Goal: Communication & Community: Answer question/provide support

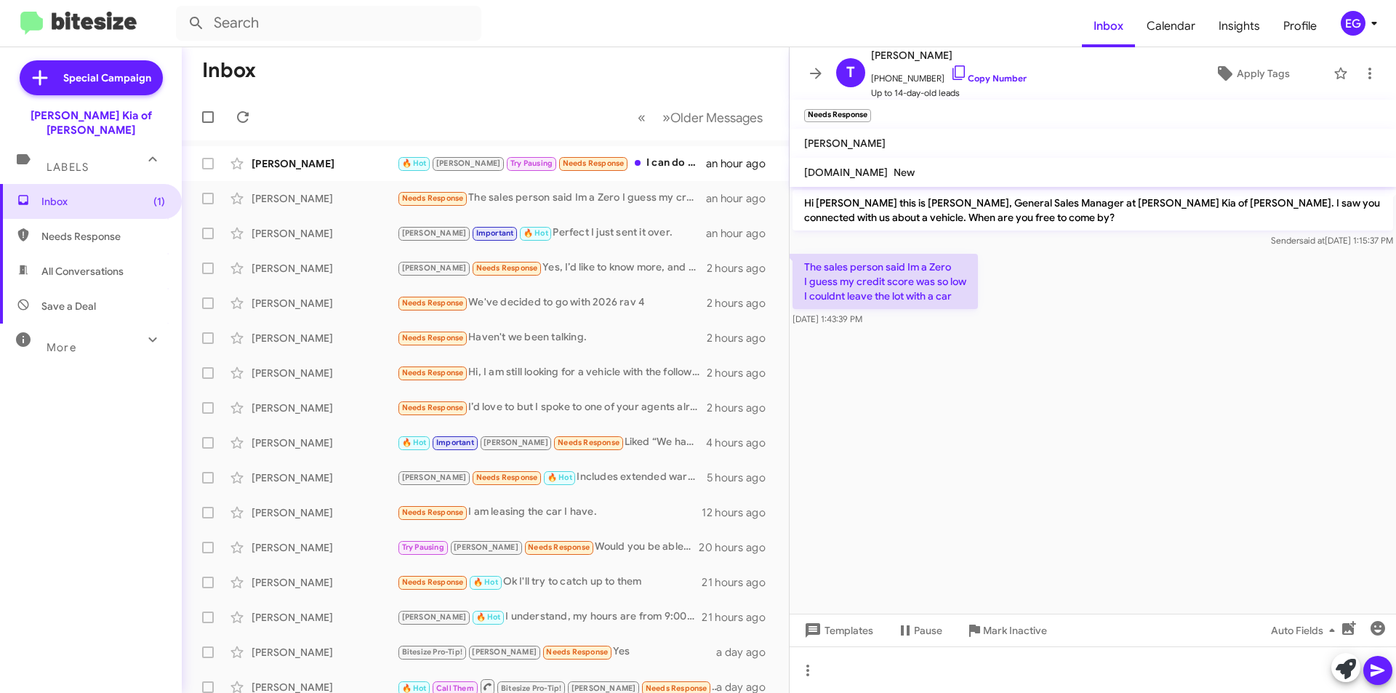
click at [73, 229] on span "Needs Response" at bounding box center [103, 236] width 124 height 15
type input "in:needs-response"
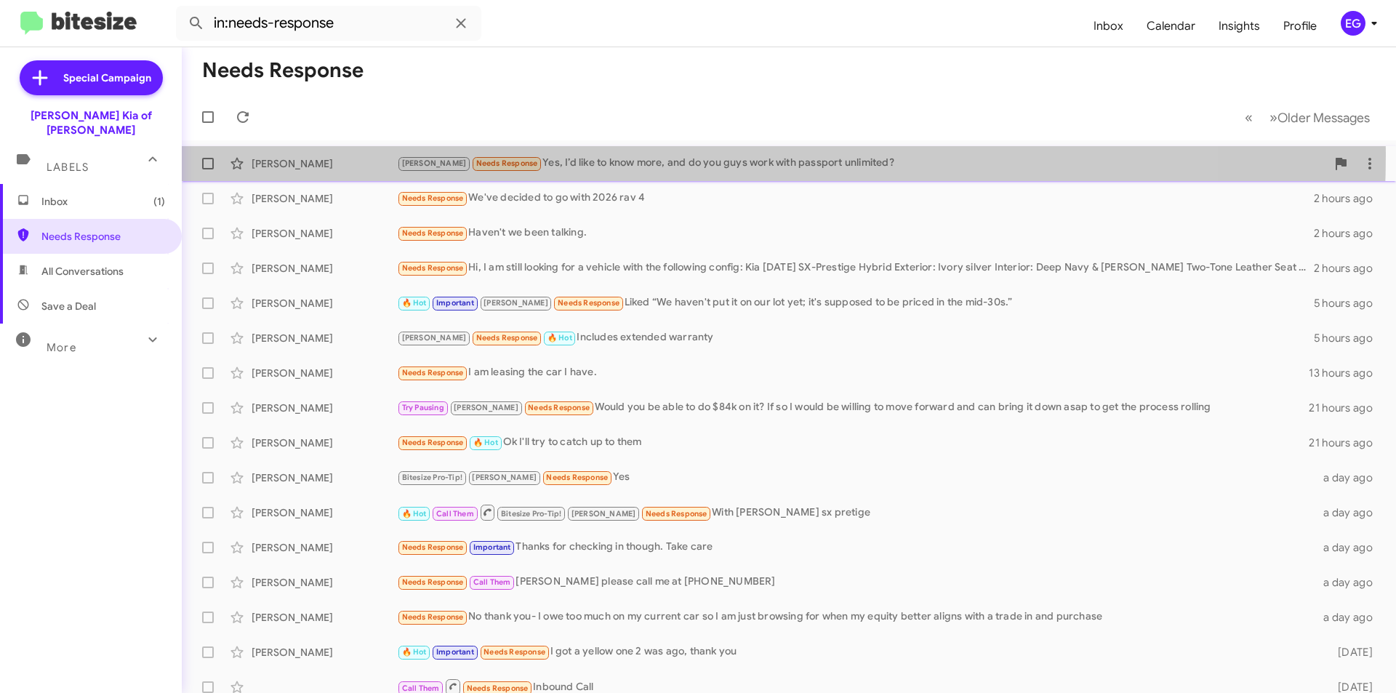
click at [563, 154] on div "[PERSON_NAME] [PERSON_NAME] Needs Response Yes, I’d like to know more, and do y…" at bounding box center [788, 163] width 1191 height 29
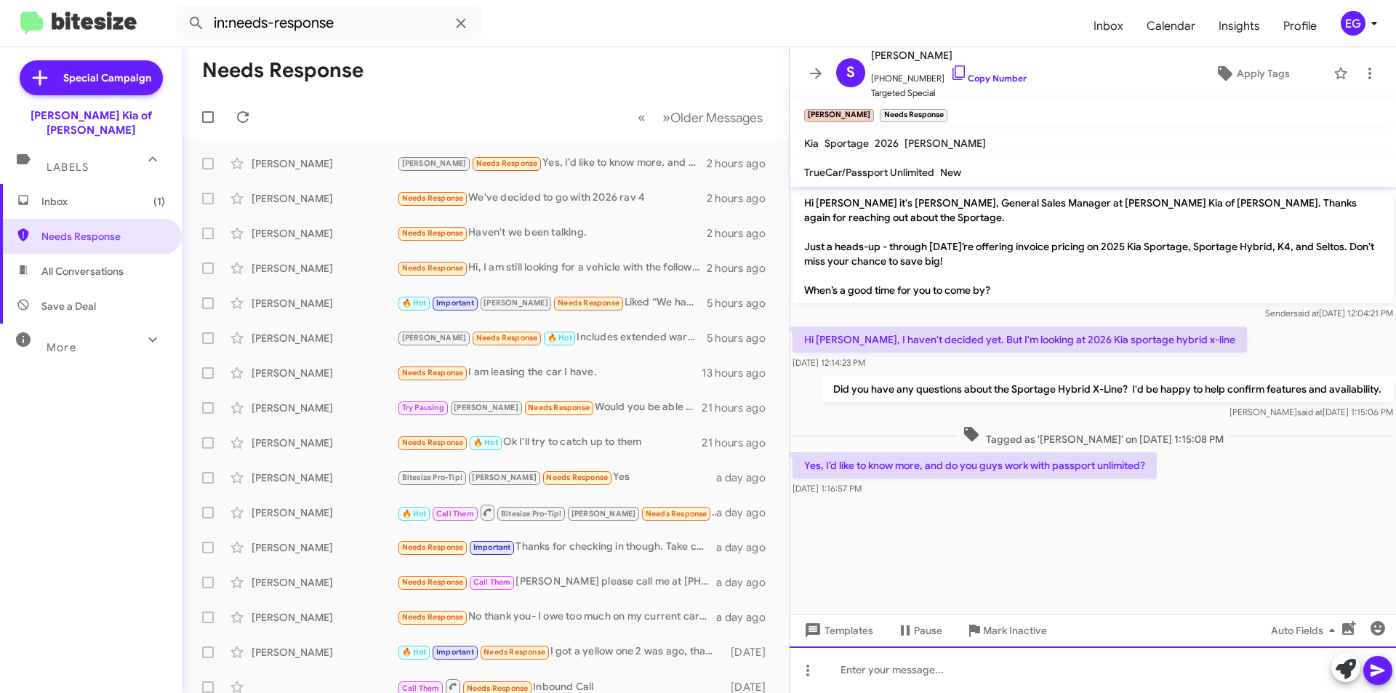
click at [917, 660] on div at bounding box center [1093, 670] width 607 height 47
click at [1380, 664] on icon at bounding box center [1377, 670] width 17 height 17
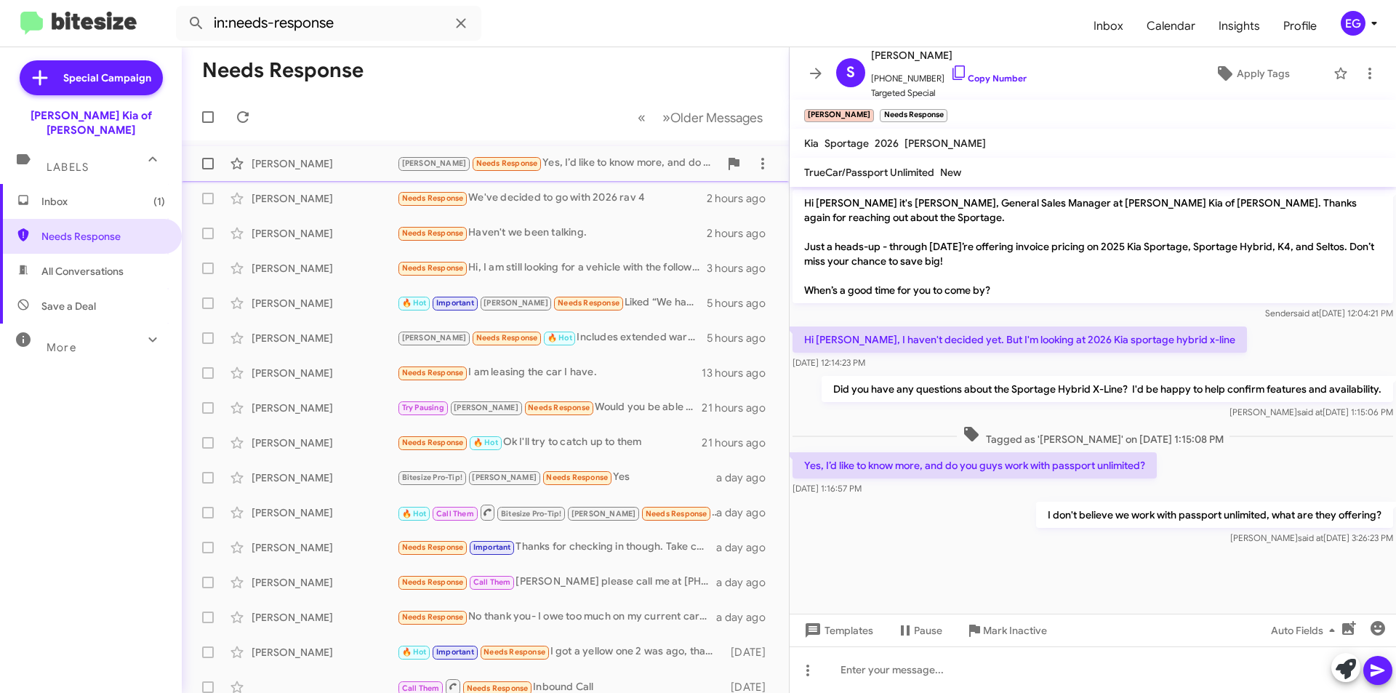
click at [380, 156] on div "[PERSON_NAME]" at bounding box center [324, 163] width 145 height 15
click at [79, 184] on span "Inbox (1)" at bounding box center [91, 201] width 182 height 35
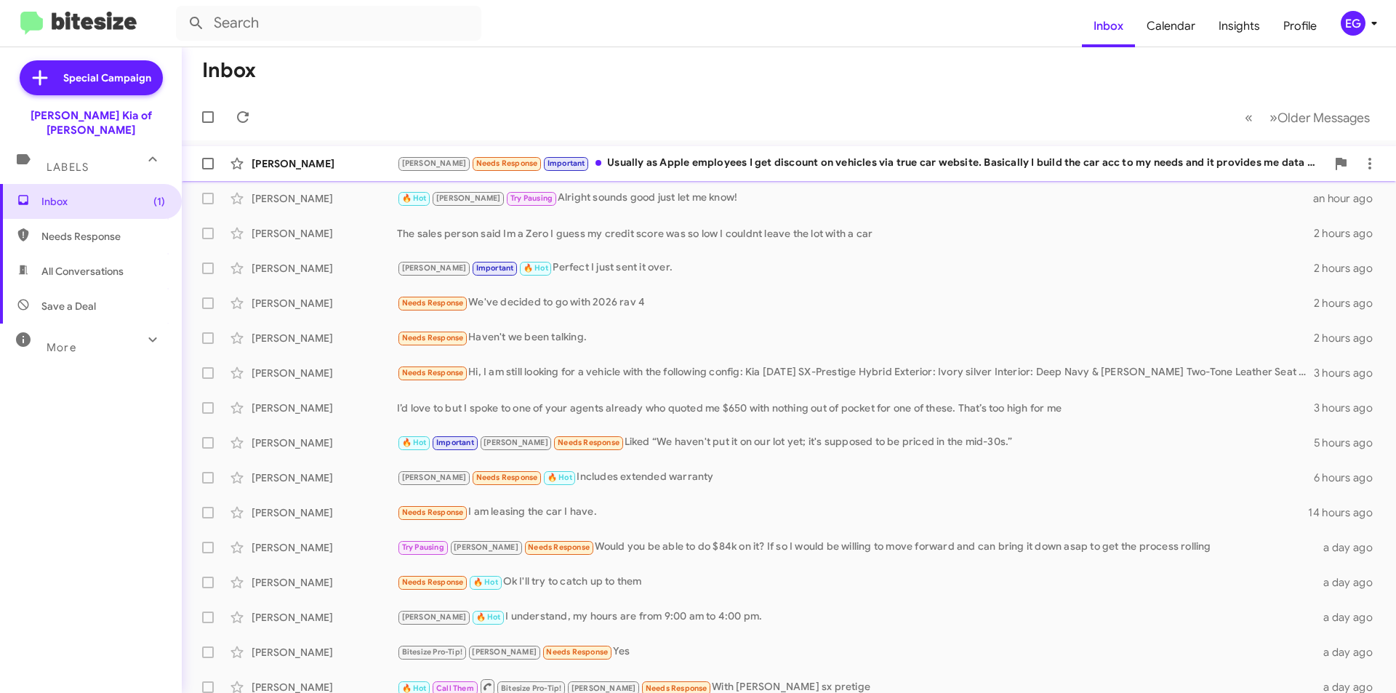
click at [348, 168] on div "[PERSON_NAME]" at bounding box center [324, 163] width 145 height 15
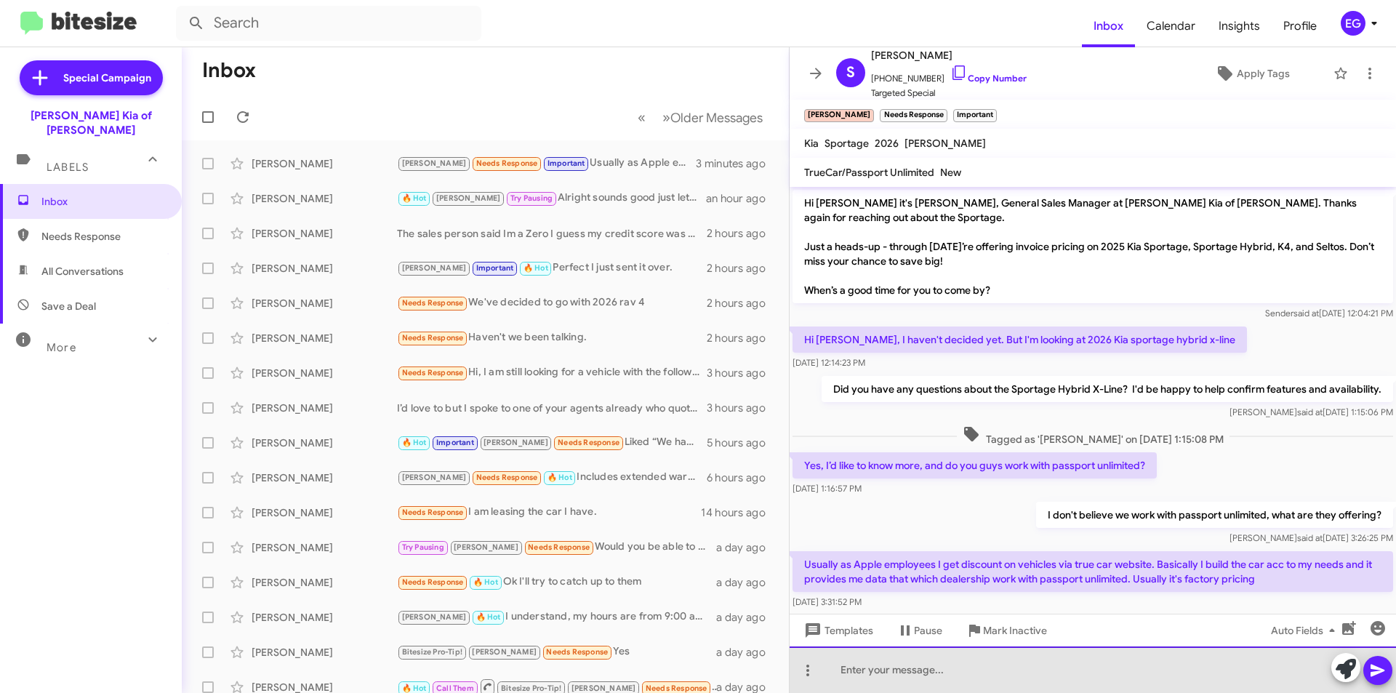
click at [900, 668] on div at bounding box center [1093, 670] width 607 height 47
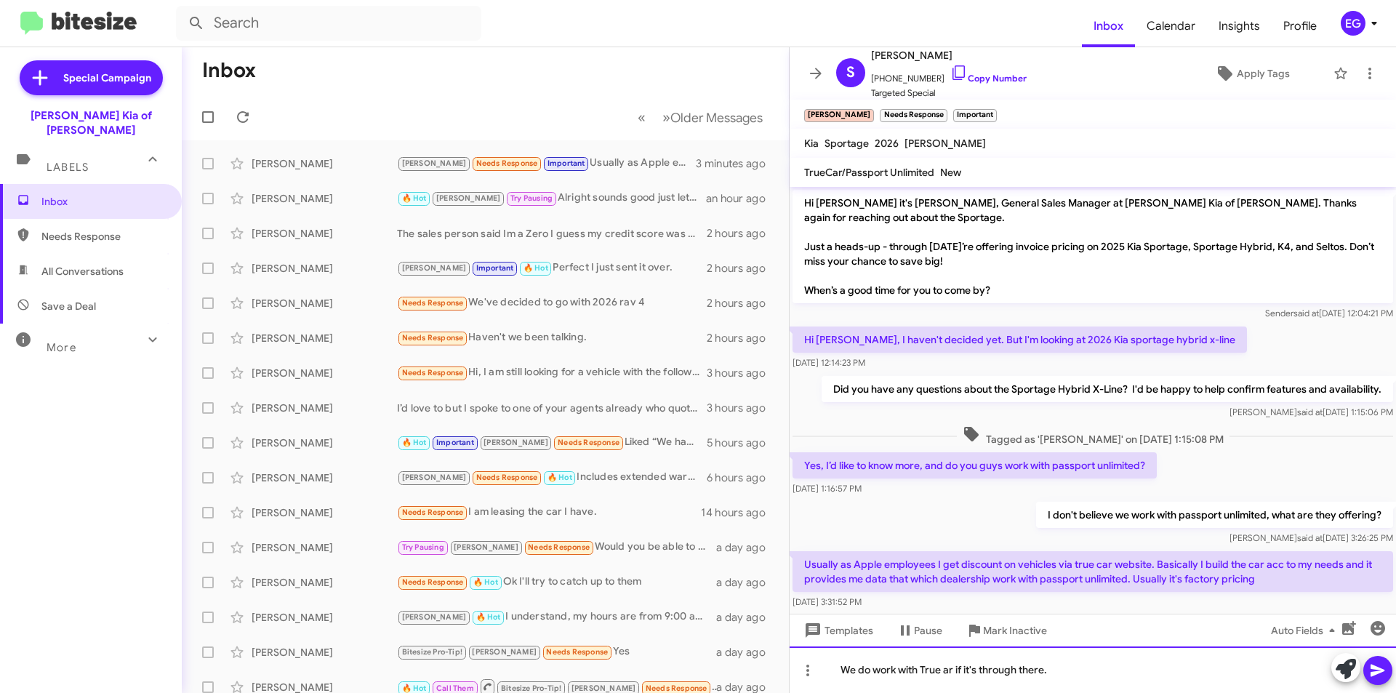
click at [946, 673] on div "We do work with True ar if it's through there." at bounding box center [1093, 670] width 607 height 47
click at [1113, 676] on div "We do work with True Car if it's through there." at bounding box center [1093, 670] width 607 height 47
click at [986, 71] on span "[PHONE_NUMBER] Copy Number" at bounding box center [949, 75] width 156 height 22
click at [997, 71] on span "[PHONE_NUMBER] Copy Number" at bounding box center [949, 75] width 156 height 22
click at [979, 76] on link "Copy Number" at bounding box center [989, 78] width 76 height 11
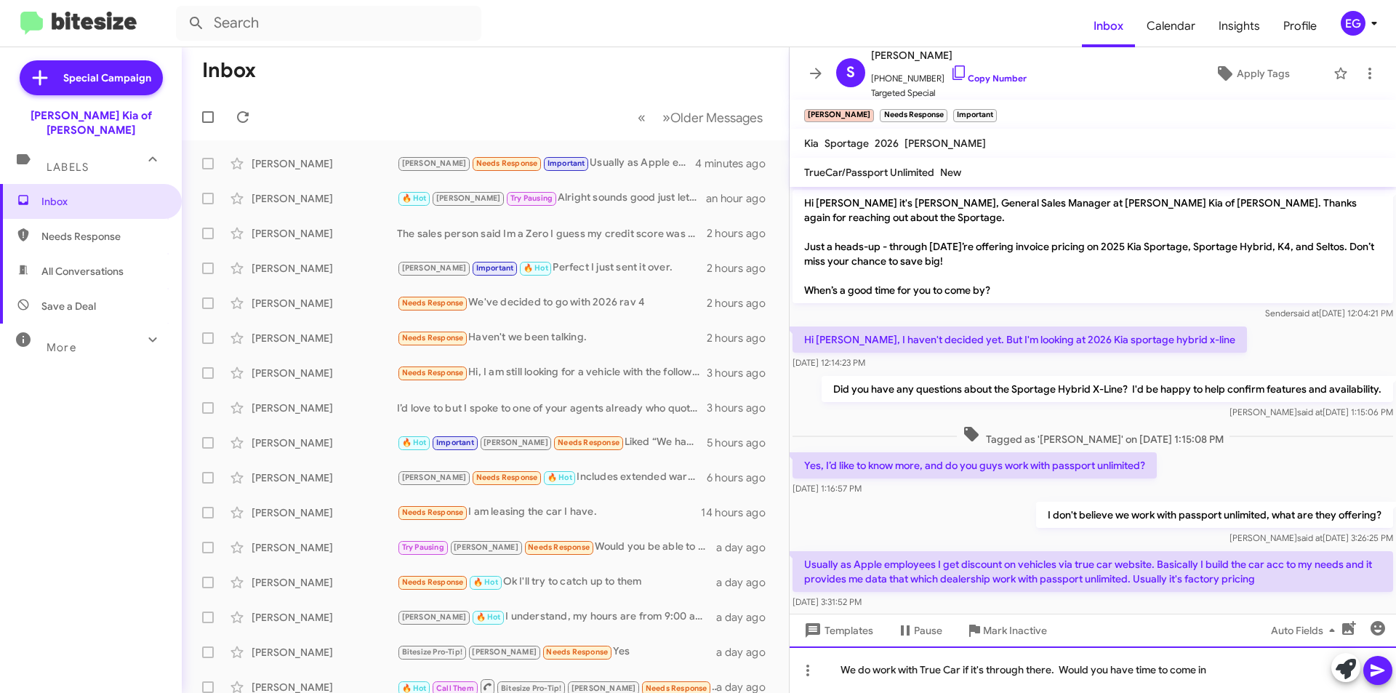
click at [1235, 668] on div "We do work with True Car if it's through there. Would you have time to come in" at bounding box center [1093, 670] width 607 height 47
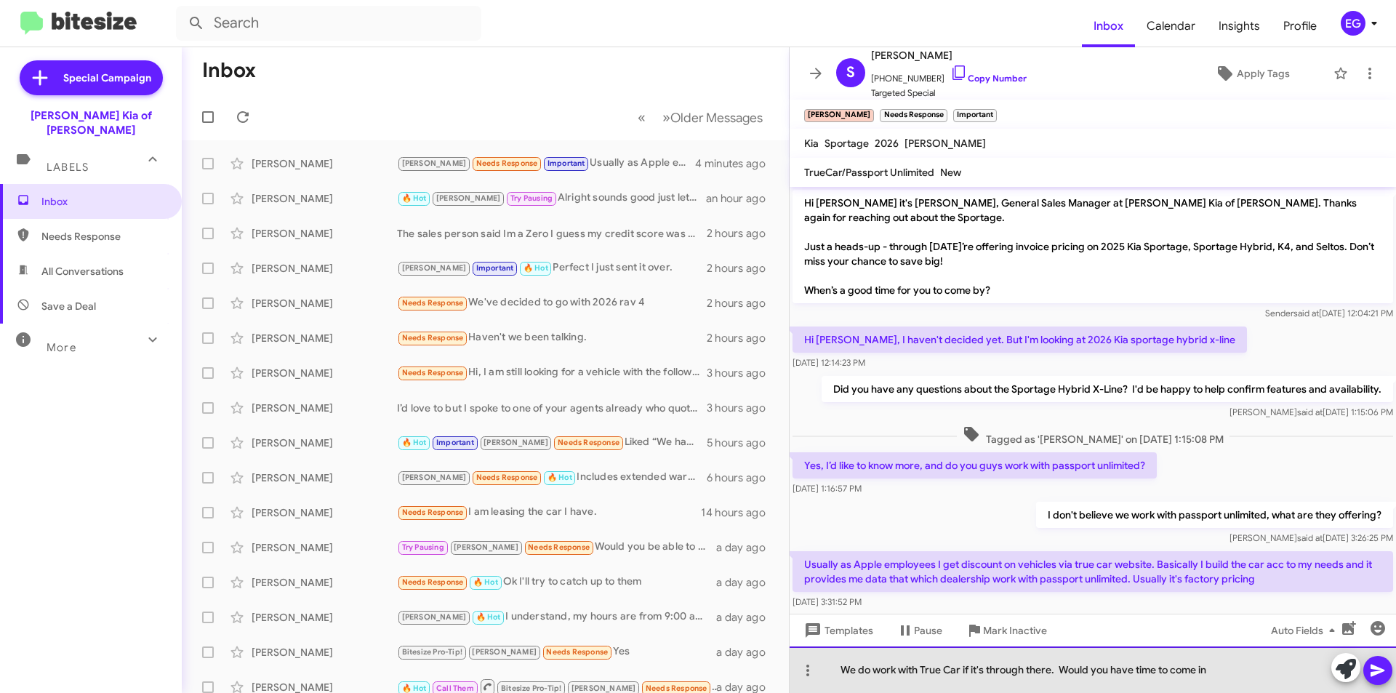
drag, startPoint x: 1235, startPoint y: 668, endPoint x: 1064, endPoint y: 664, distance: 171.0
click at [1064, 664] on div "We do work with True Car if it's through there. Would you have time to come in" at bounding box center [1093, 670] width 607 height 47
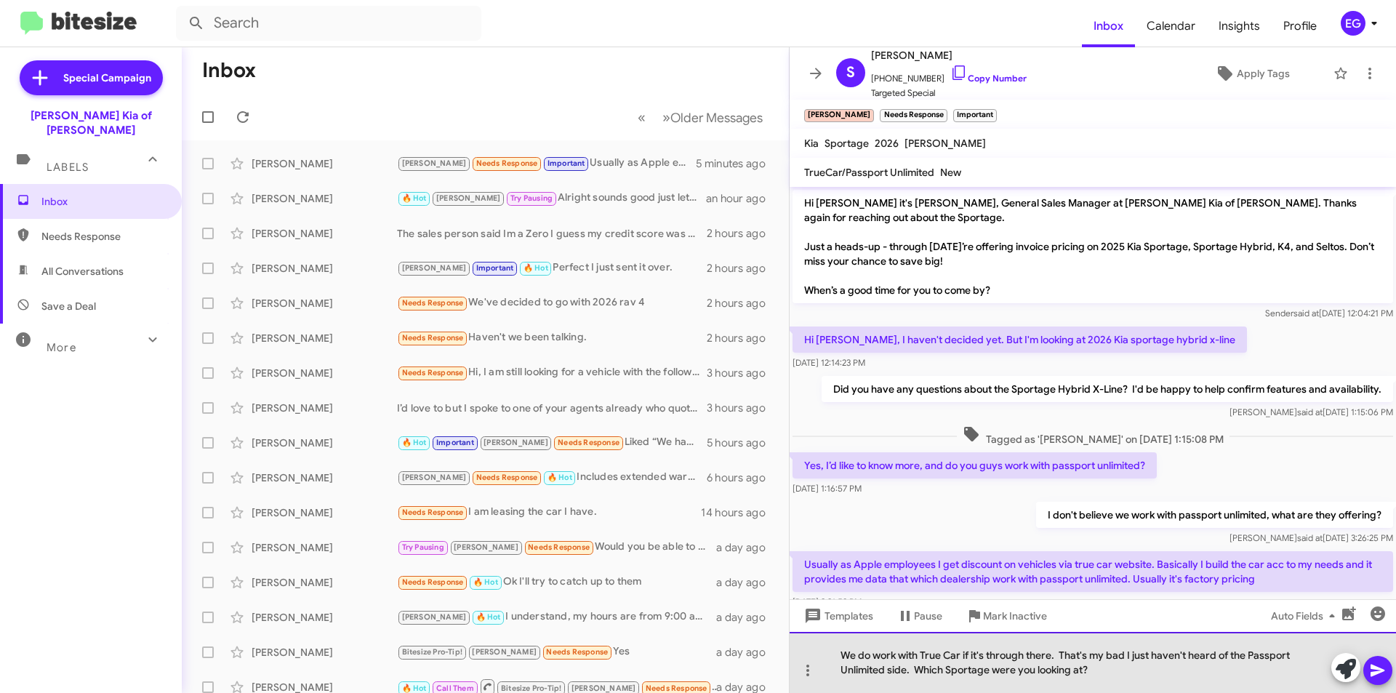
drag, startPoint x: 1095, startPoint y: 678, endPoint x: 916, endPoint y: 665, distance: 179.4
click at [916, 665] on div "We do work with True Car if it's through there. That's my bad I just haven't he…" at bounding box center [1093, 662] width 607 height 61
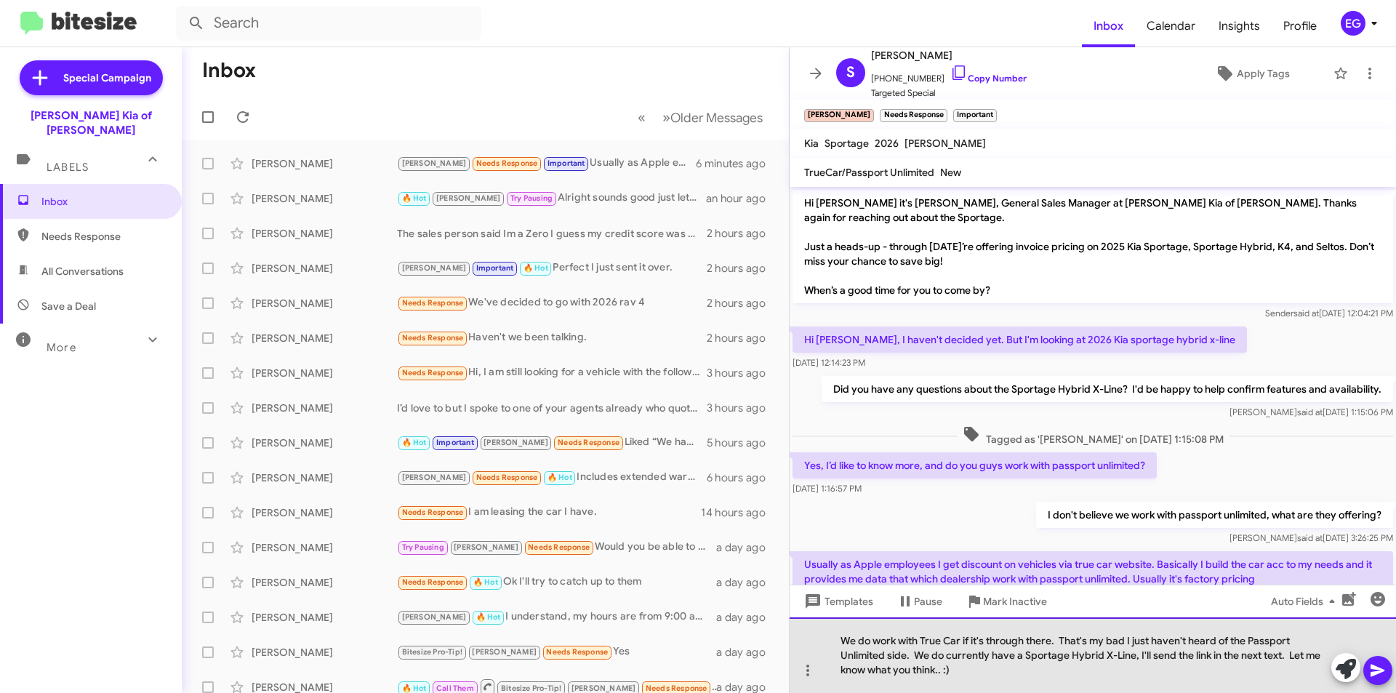
click at [943, 670] on div "We do work with True Car if it's through there. That's my bad I just haven't he…" at bounding box center [1093, 655] width 607 height 76
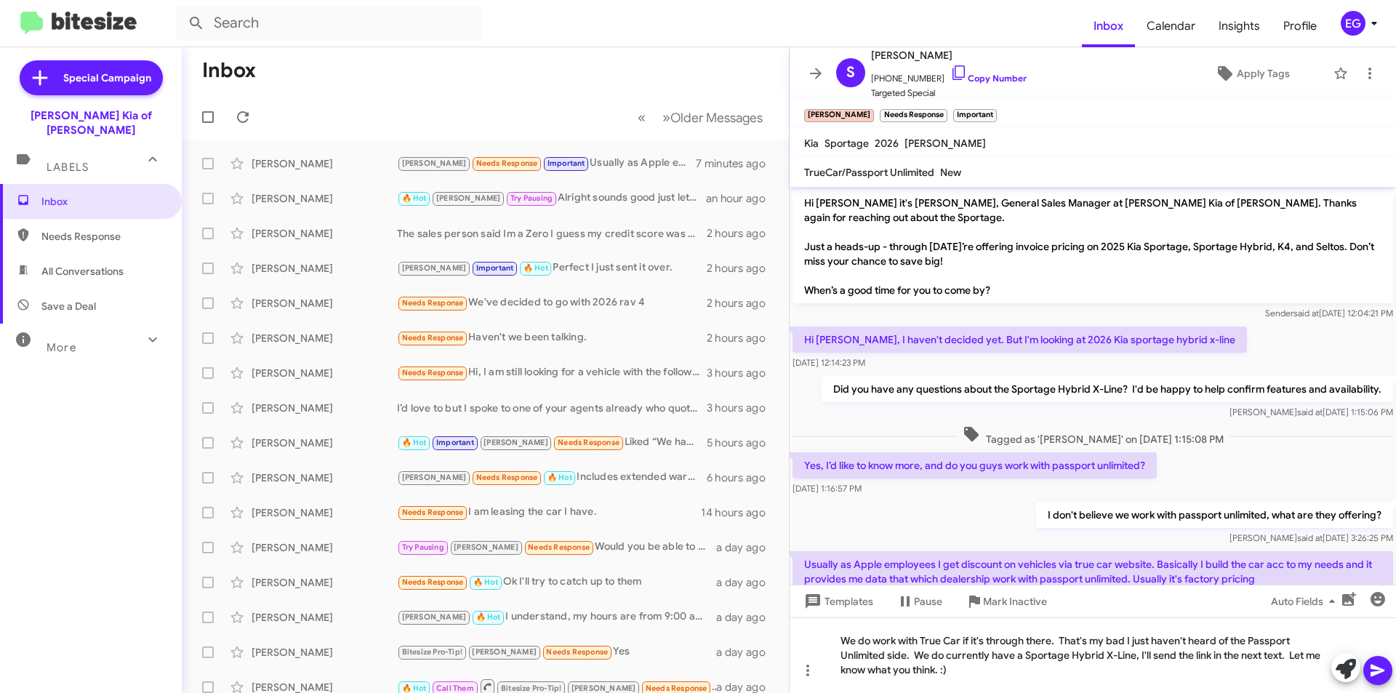
click at [1372, 668] on icon at bounding box center [1378, 671] width 14 height 12
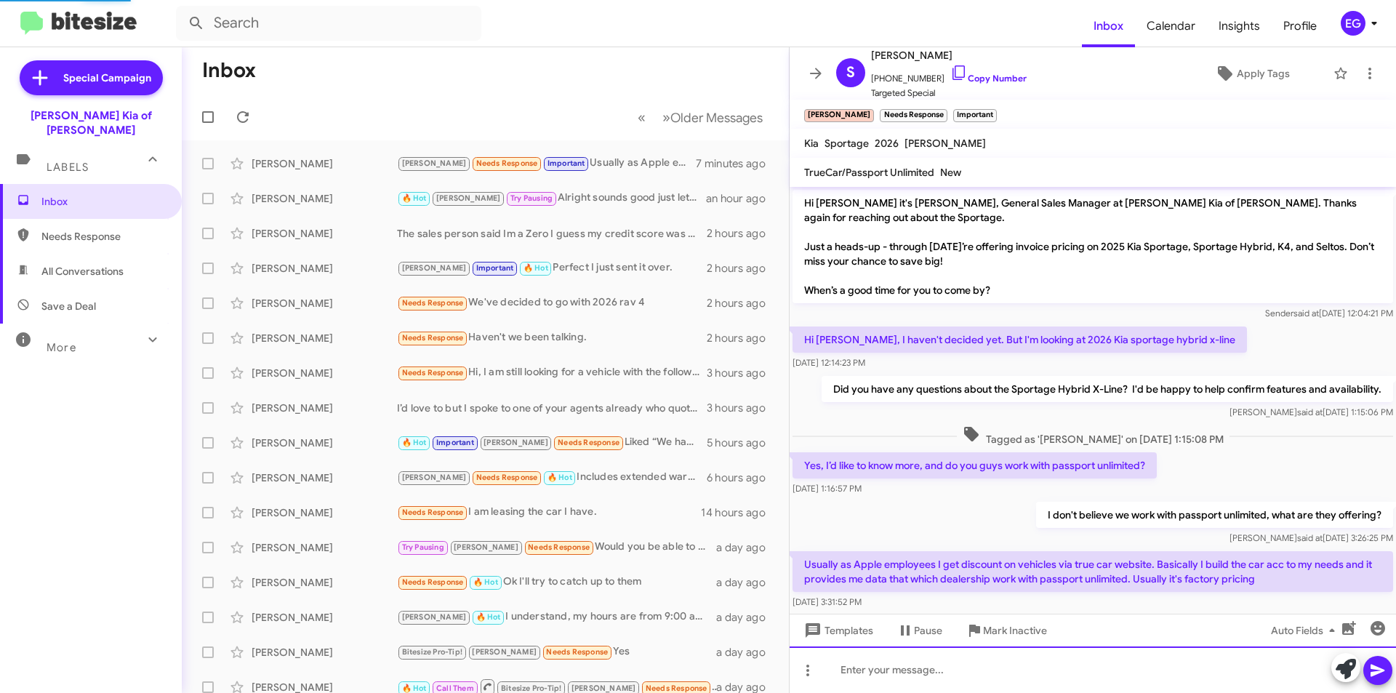
click at [909, 672] on div at bounding box center [1093, 670] width 607 height 47
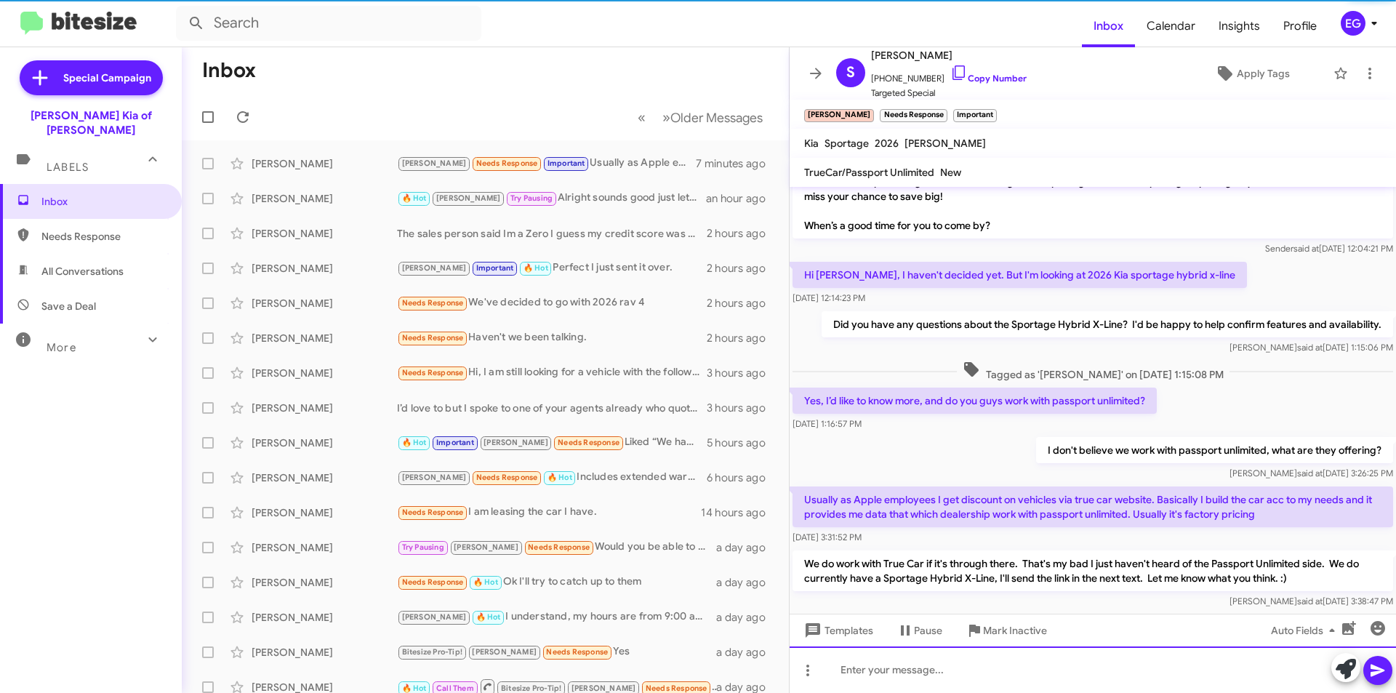
scroll to position [92, 0]
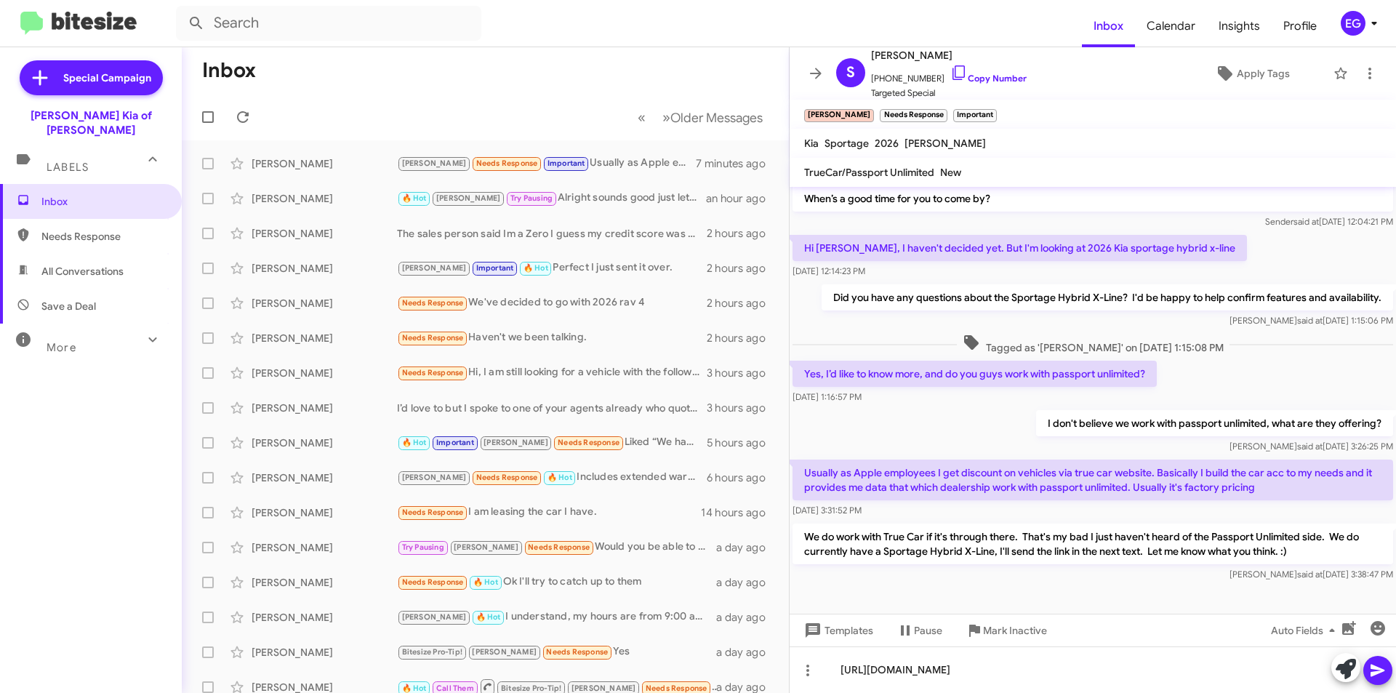
click at [1372, 673] on icon at bounding box center [1378, 671] width 14 height 12
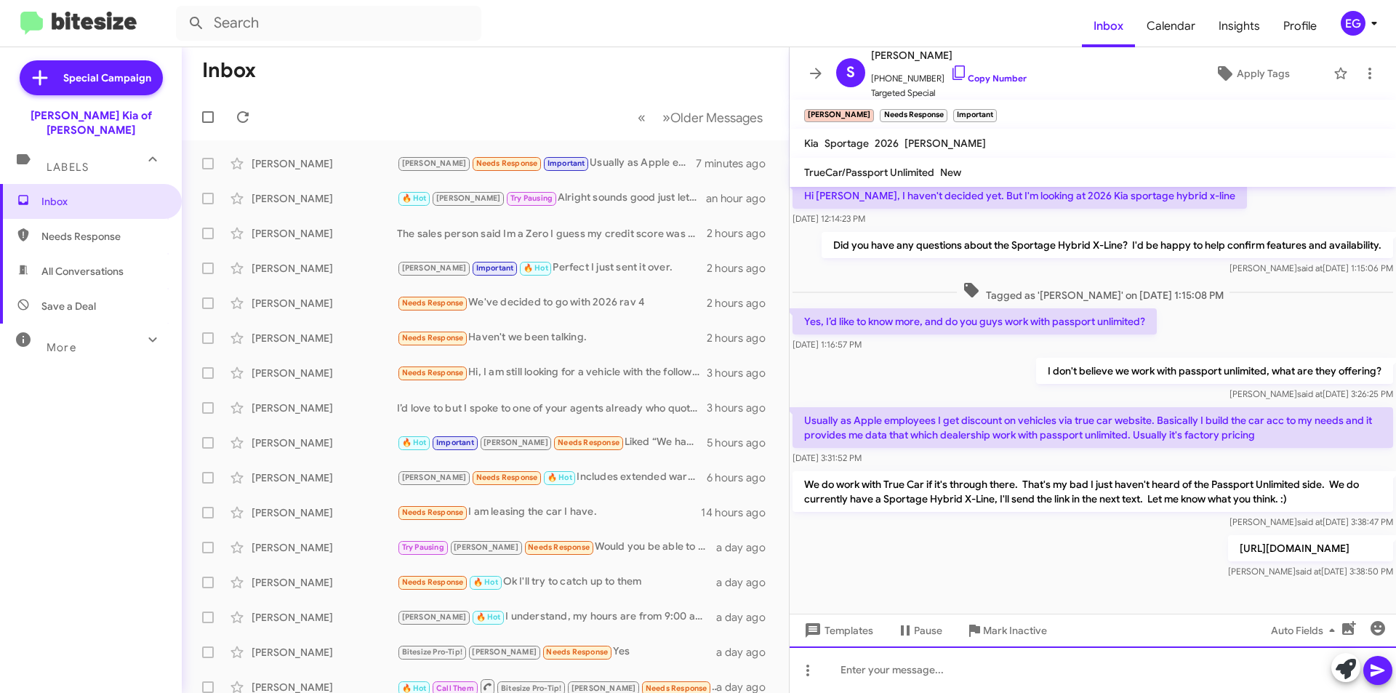
scroll to position [145, 0]
